Goal: Transaction & Acquisition: Purchase product/service

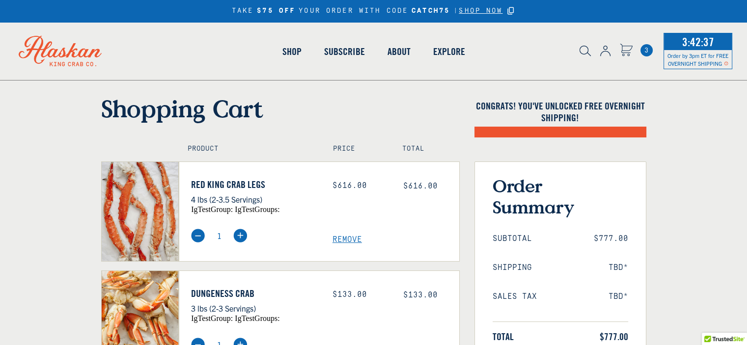
select select "40826592231503"
select select "40826730905679"
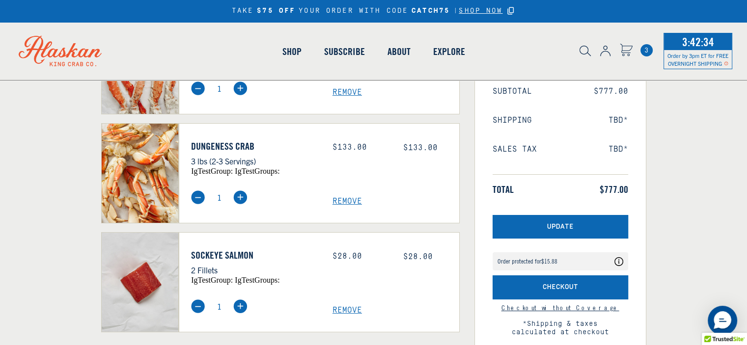
click at [346, 200] on span "Remove" at bounding box center [396, 201] width 127 height 9
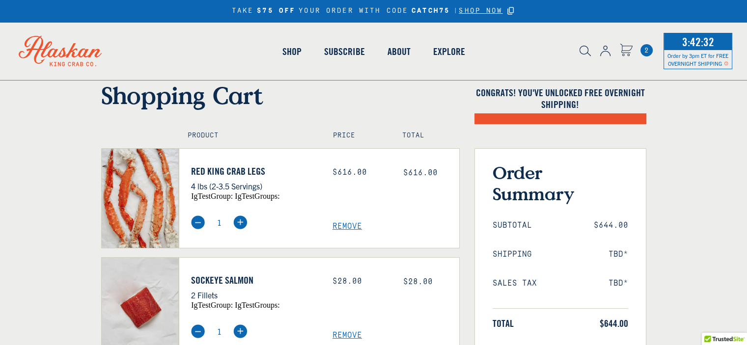
scroll to position [147, 0]
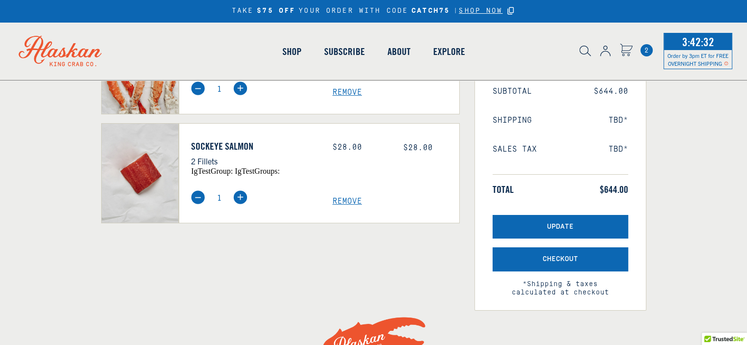
select select "40826592231503"
select select "40826730905679"
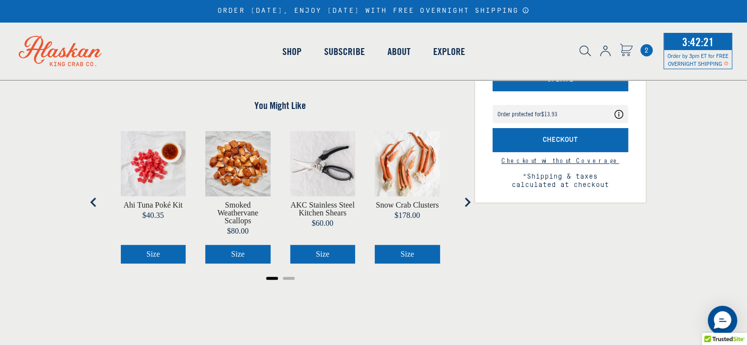
scroll to position [98, 0]
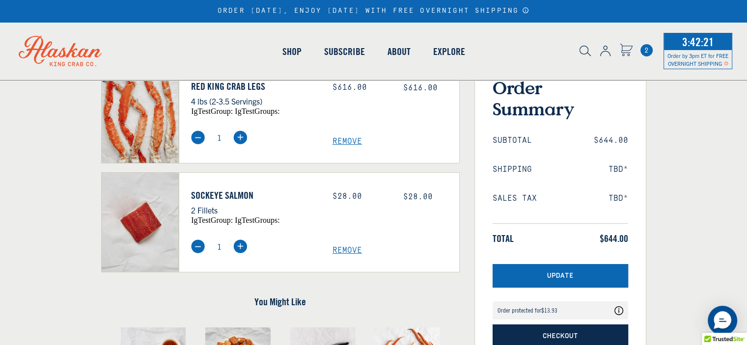
click at [535, 325] on button "Checkout" at bounding box center [561, 337] width 136 height 24
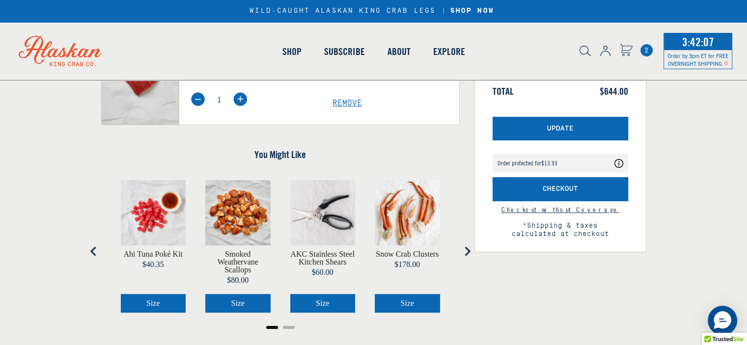
click at [543, 275] on div "Congrats! You've unlocked FREE OVERNIGHT SHIPPING! Order Summary Subtotal $644.…" at bounding box center [560, 123] width 187 height 449
click at [545, 187] on span "Checkout" at bounding box center [560, 189] width 35 height 8
click at [558, 210] on link "Checkout without Coverage" at bounding box center [561, 209] width 118 height 9
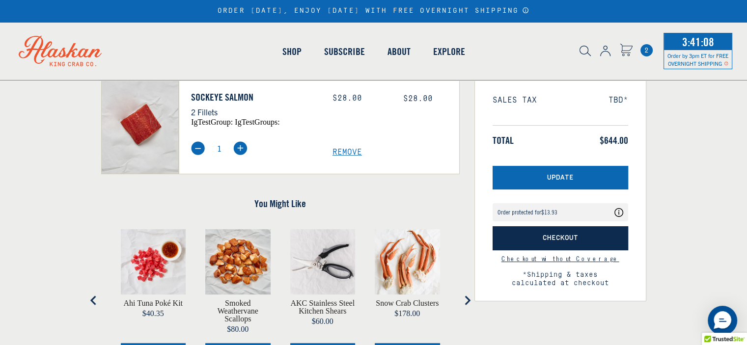
click at [541, 239] on button "Checkout" at bounding box center [561, 239] width 136 height 24
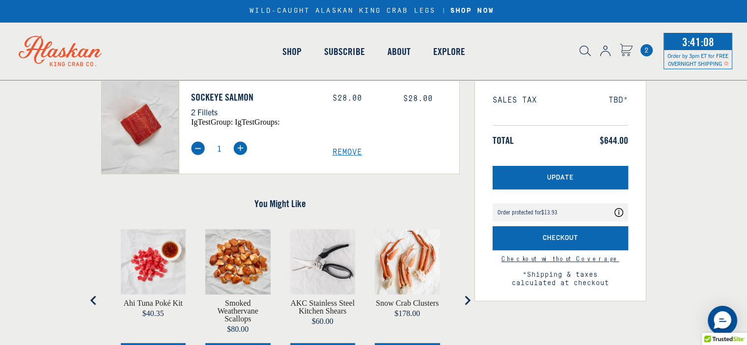
click at [541, 238] on button "Checkout" at bounding box center [561, 239] width 136 height 24
click at [552, 259] on link "Checkout without Coverage" at bounding box center [561, 259] width 118 height 9
click at [618, 21] on h3 "Order Summary" at bounding box center [561, 0] width 136 height 42
click at [552, 172] on div "Order Summary Subtotal $644.00 Shipping TBD* Sales Tax TBD* Total $644.00 Ship …" at bounding box center [561, 133] width 172 height 337
click at [619, 146] on ul "Subtotal $644.00 Shipping TBD* Sales Tax TBD* Total $644.00" at bounding box center [561, 92] width 136 height 109
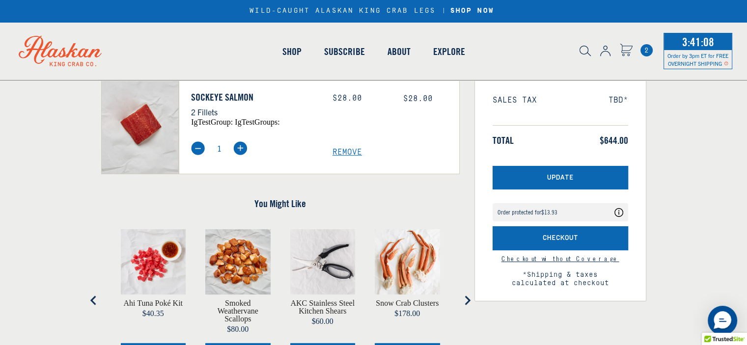
click at [619, 146] on ul "Subtotal $644.00 Shipping TBD* Sales Tax TBD* Total $644.00" at bounding box center [561, 92] width 136 height 109
click at [525, 21] on h3 "Order Summary" at bounding box center [561, 0] width 136 height 42
click at [540, 146] on ul "Subtotal $644.00 Shipping TBD* Sales Tax TBD* Total $644.00" at bounding box center [561, 92] width 136 height 109
click at [571, 21] on h3 "Order Summary" at bounding box center [561, 0] width 136 height 42
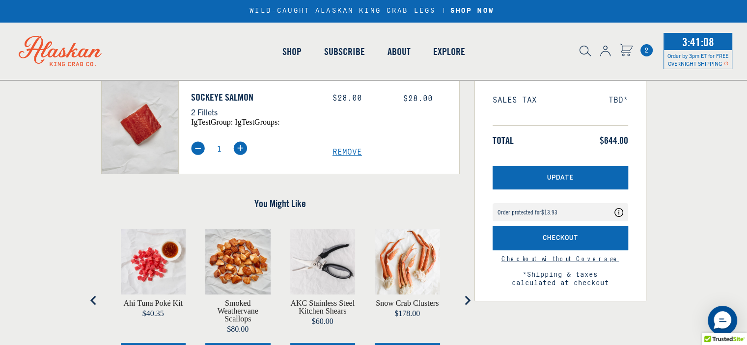
click at [570, 47] on li "Subtotal $644.00" at bounding box center [561, 42] width 136 height 9
click at [562, 21] on h3 "Order Summary" at bounding box center [561, 0] width 136 height 42
click at [563, 21] on h3 "Order Summary" at bounding box center [561, 0] width 136 height 42
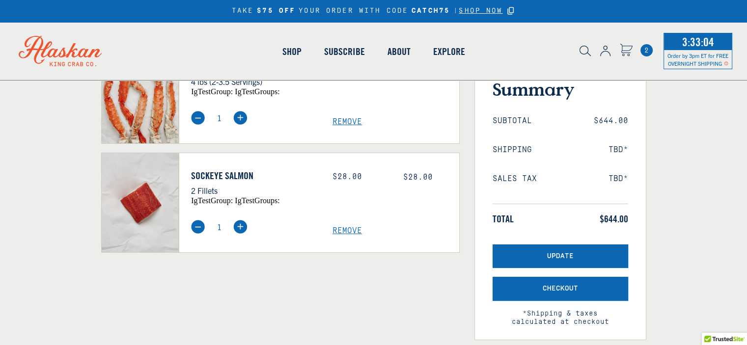
scroll to position [147, 0]
